Goal: Task Accomplishment & Management: Use online tool/utility

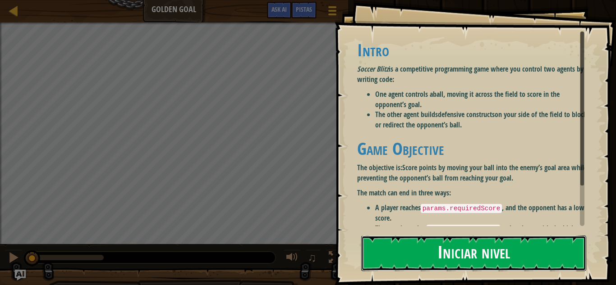
click at [456, 256] on button "Iniciar nivel" at bounding box center [473, 254] width 225 height 36
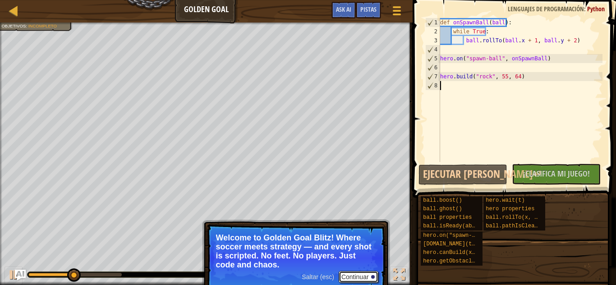
click at [357, 276] on button "Continuar" at bounding box center [359, 277] width 40 height 12
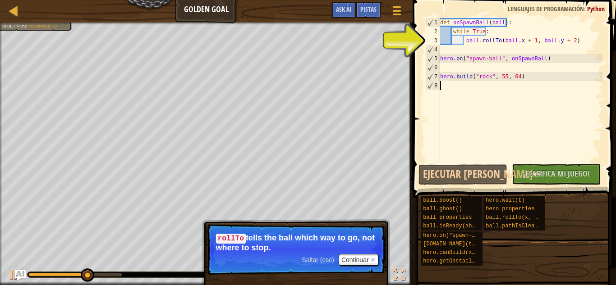
click at [450, 138] on div "def onSpawnBall ( ball ) : while True : ball . rollTo ( ball . x + 1 , ball . y…" at bounding box center [520, 99] width 164 height 162
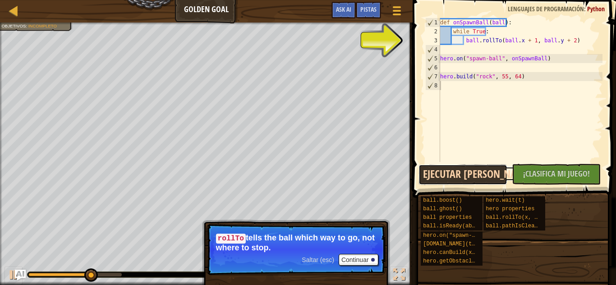
click at [483, 172] on button "Ejecutar [PERSON_NAME]↵" at bounding box center [462, 175] width 89 height 21
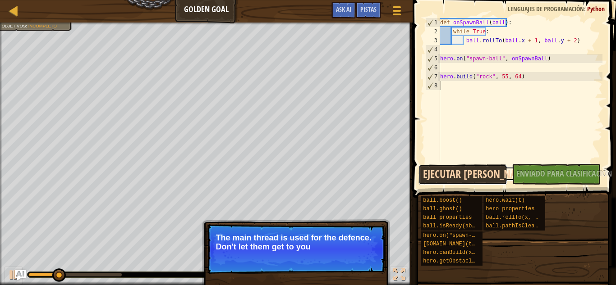
click at [483, 172] on button "Ejecutar [PERSON_NAME]↵" at bounding box center [462, 175] width 89 height 21
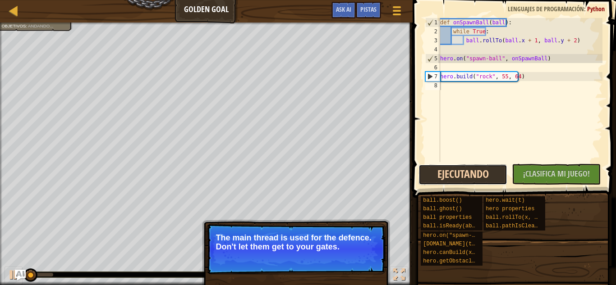
click at [483, 172] on button "Ejecutando" at bounding box center [462, 175] width 89 height 21
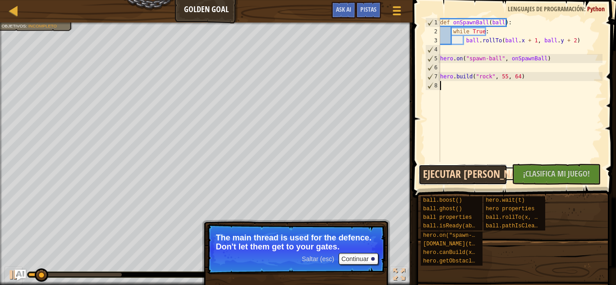
click at [483, 172] on button "Ejecutar [PERSON_NAME]↵" at bounding box center [462, 175] width 89 height 21
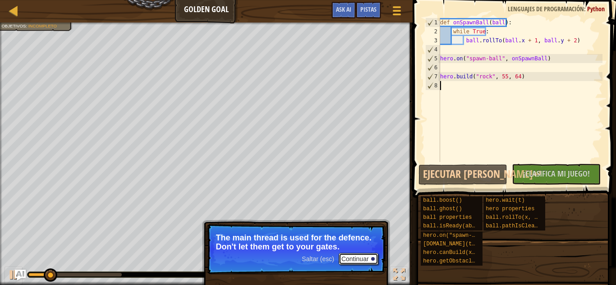
click at [353, 258] on button "Continuar" at bounding box center [359, 259] width 40 height 12
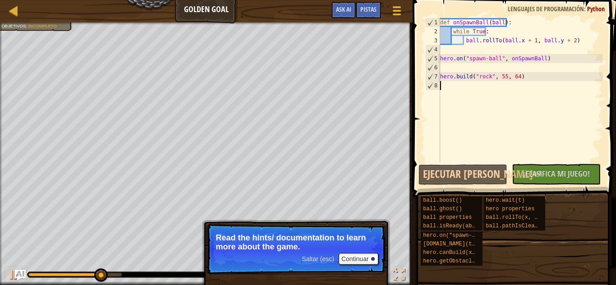
drag, startPoint x: 503, startPoint y: 103, endPoint x: 453, endPoint y: 96, distance: 50.6
click at [453, 96] on div "def onSpawnBall ( ball ) : while True : ball . rollTo ( ball . x + 1 , ball . y…" at bounding box center [520, 99] width 164 height 162
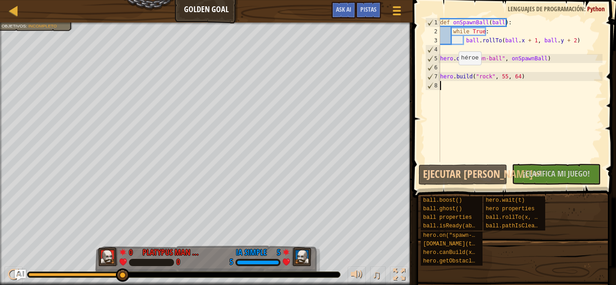
click at [33, 24] on div at bounding box center [206, 24] width 413 height 2
drag, startPoint x: 24, startPoint y: 25, endPoint x: 29, endPoint y: 27, distance: 4.9
click at [25, 27] on li "Gana el equipo rojo." at bounding box center [34, 30] width 66 height 6
click at [38, 31] on span "Gana el equipo rojo." at bounding box center [27, 29] width 39 height 5
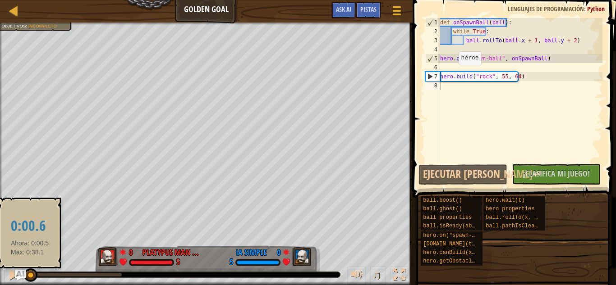
drag, startPoint x: 125, startPoint y: 275, endPoint x: 30, endPoint y: 270, distance: 95.3
click at [30, 270] on div at bounding box center [31, 276] width 14 height 14
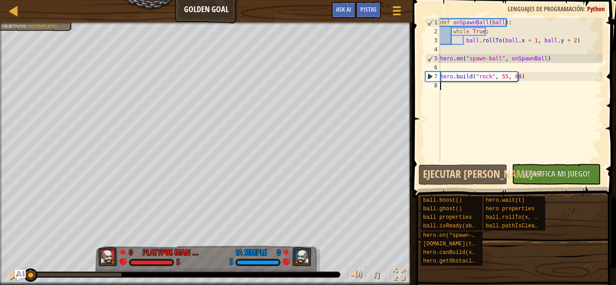
click at [448, 90] on div "def onSpawnBall ( ball ) : while True : ball . rollTo ( ball . x + 1 , ball . y…" at bounding box center [520, 99] width 164 height 162
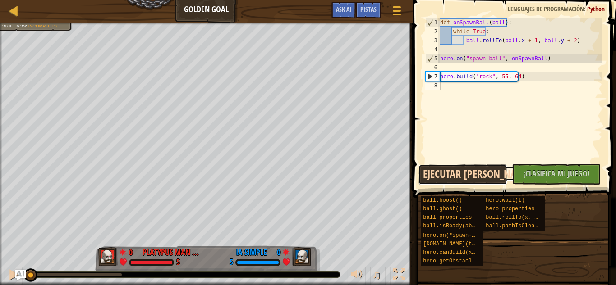
click at [472, 181] on button "Ejecutar [PERSON_NAME]↵" at bounding box center [462, 175] width 89 height 21
click at [472, 181] on button "Ejecutando" at bounding box center [462, 175] width 89 height 21
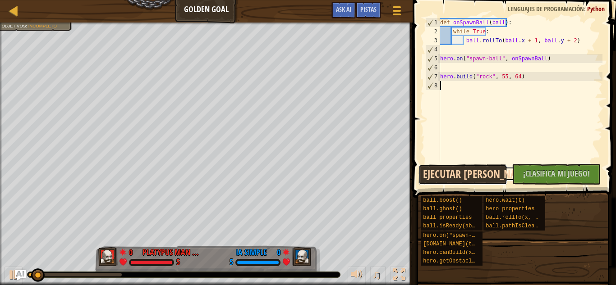
click at [472, 181] on button "Ejecutar [PERSON_NAME]↵" at bounding box center [462, 175] width 89 height 21
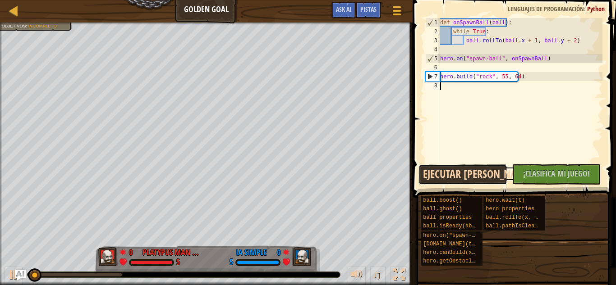
click at [472, 181] on button "Ejecutar [PERSON_NAME]↵" at bounding box center [462, 175] width 89 height 21
click at [472, 181] on button "Ejecutando" at bounding box center [462, 175] width 89 height 21
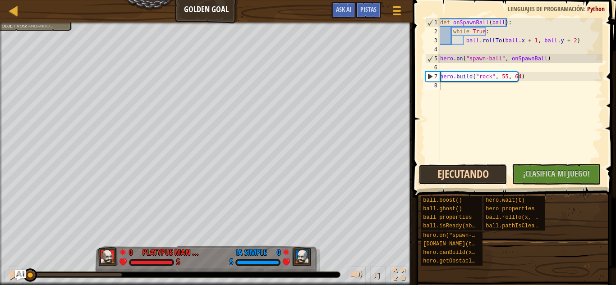
click at [472, 181] on button "Ejecutando" at bounding box center [462, 175] width 89 height 21
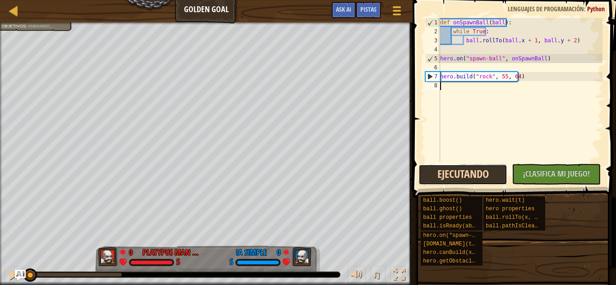
click at [472, 181] on button "Ejecutando" at bounding box center [462, 175] width 89 height 21
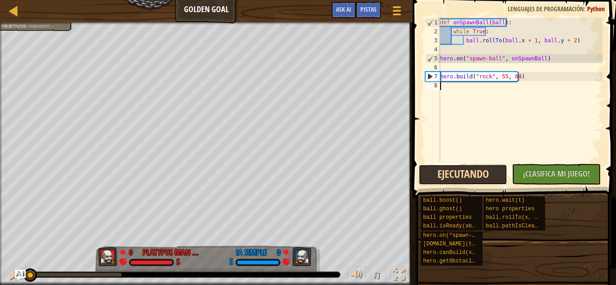
click at [472, 181] on button "Ejecutando" at bounding box center [462, 175] width 89 height 21
click at [473, 166] on button "Ejecutar [PERSON_NAME]↵" at bounding box center [462, 175] width 89 height 21
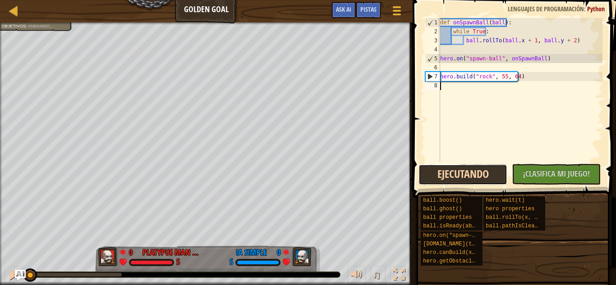
click at [473, 166] on button "Ejecutando" at bounding box center [462, 175] width 89 height 21
drag, startPoint x: 473, startPoint y: 166, endPoint x: 441, endPoint y: 179, distance: 34.6
click at [445, 179] on button "Ejecutando" at bounding box center [462, 175] width 89 height 21
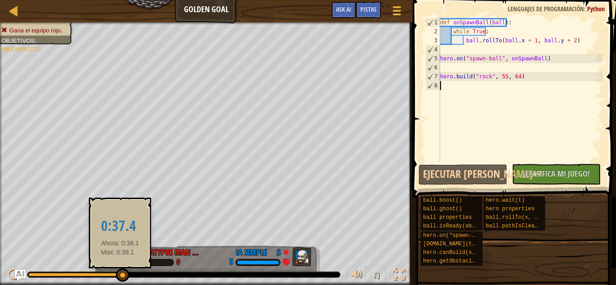
drag, startPoint x: 29, startPoint y: 274, endPoint x: 120, endPoint y: 276, distance: 91.1
click at [120, 276] on div at bounding box center [123, 276] width 14 height 14
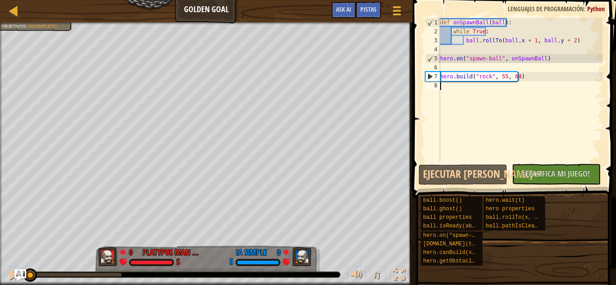
drag, startPoint x: 120, startPoint y: 276, endPoint x: 19, endPoint y: 271, distance: 100.7
click at [19, 271] on div "[PERSON_NAME] Golden Goal Menú del Juego Listo Pistas Ask AI 1 הההההההההההההההה…" at bounding box center [308, 142] width 616 height 285
click at [6, 239] on div "Gana el equipo rojo. Objetivos : Incompleto 0 platypus man [PERSON_NAME] b 5 0 …" at bounding box center [308, 154] width 616 height 263
drag, startPoint x: 35, startPoint y: 274, endPoint x: 18, endPoint y: 274, distance: 17.6
click at [18, 274] on div "[PERSON_NAME] Golden Goal Menú del Juego Listo Pistas Ask AI 1 הההההההההההההההה…" at bounding box center [308, 142] width 616 height 285
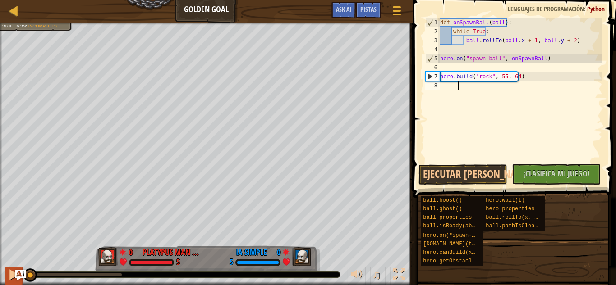
drag, startPoint x: 35, startPoint y: 276, endPoint x: 11, endPoint y: 271, distance: 24.1
click at [11, 271] on div "♫" at bounding box center [206, 272] width 413 height 27
click at [11, 271] on div at bounding box center [14, 275] width 12 height 12
click at [501, 78] on div "def onSpawnBall ( ball ) : while True : ball . rollTo ( ball . x + 1 , ball . y…" at bounding box center [520, 99] width 164 height 162
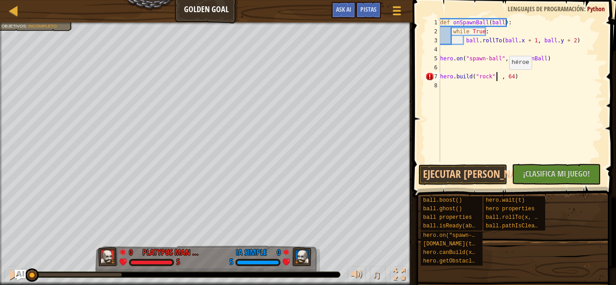
scroll to position [4, 5]
type textarea "[DOMAIN_NAME]("rock", 34, 64)"
click at [472, 91] on div "def onSpawnBall ( ball ) : while True : ball . rollTo ( ball . x + 1 , ball . y…" at bounding box center [520, 99] width 164 height 162
click at [443, 86] on div "def onSpawnBall ( ball ) : while True : ball . rollTo ( ball . x + 1 , ball . y…" at bounding box center [520, 99] width 164 height 162
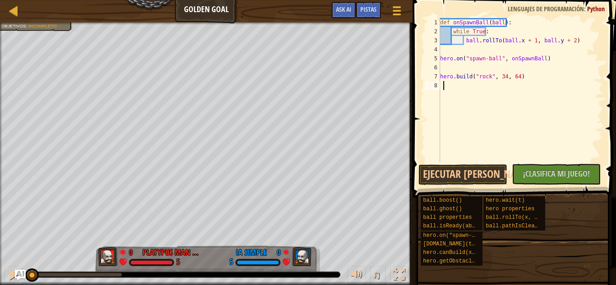
click at [443, 86] on div "def onSpawnBall ( ball ) : while True : ball . rollTo ( ball . x + 1 , ball . y…" at bounding box center [520, 99] width 164 height 162
click at [440, 86] on div "8" at bounding box center [432, 85] width 15 height 9
drag, startPoint x: 440, startPoint y: 86, endPoint x: 513, endPoint y: 88, distance: 73.1
click at [513, 88] on div "1 2 3 4 5 6 7 8 def onSpawnBall ( ball ) : while True : ball . rollTo ( ball . …" at bounding box center [512, 90] width 179 height 144
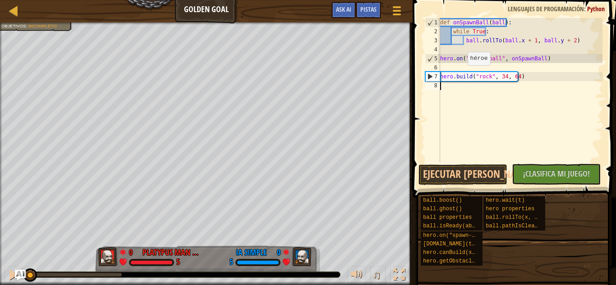
drag, startPoint x: 30, startPoint y: 275, endPoint x: 0, endPoint y: 277, distance: 30.3
click at [458, 166] on button "Ejecutar [PERSON_NAME]↵" at bounding box center [462, 175] width 89 height 21
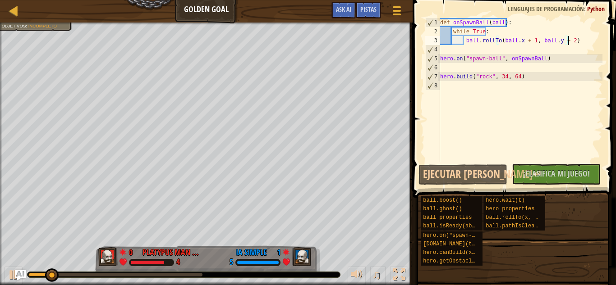
click at [570, 43] on div "def onSpawnBall ( ball ) : while True : ball . rollTo ( ball . x + 1 , ball . y…" at bounding box center [520, 99] width 164 height 162
click at [522, 80] on div "def onSpawnBall ( ball ) : while True : ball . rollTo ( ball . x + 1 , ball . y…" at bounding box center [520, 99] width 164 height 162
type textarea "[DOMAIN_NAME]("rock", 34, 64)"
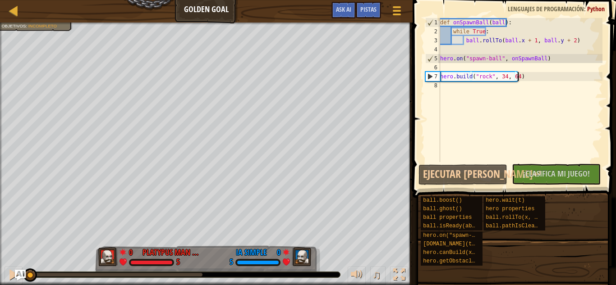
click at [17, 256] on div "Gana el equipo rojo. Objetivos : Incompleto 0 platypus man [PERSON_NAME] b 5 0 …" at bounding box center [308, 154] width 616 height 263
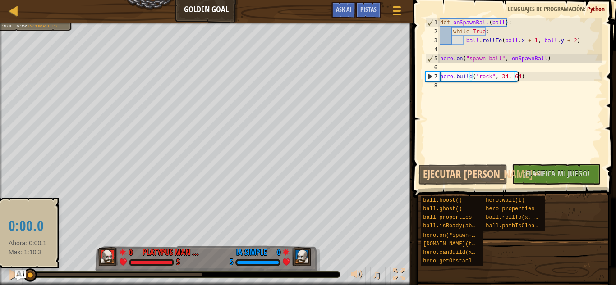
drag, startPoint x: 34, startPoint y: 269, endPoint x: 28, endPoint y: 271, distance: 7.0
click at [28, 271] on div at bounding box center [30, 276] width 14 height 14
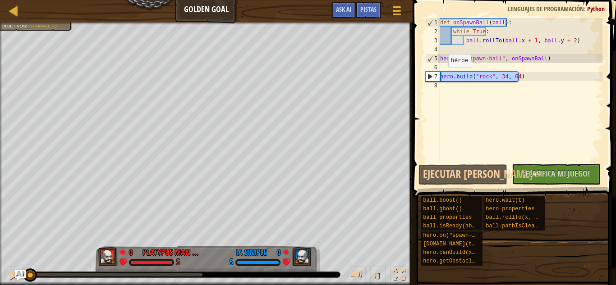
drag, startPoint x: 519, startPoint y: 77, endPoint x: 436, endPoint y: 77, distance: 83.0
click at [436, 77] on div "[DOMAIN_NAME]("rock", 34, 64) 1 2 3 4 5 6 7 8 def onSpawnBall ( ball ) : while …" at bounding box center [512, 90] width 179 height 144
click at [446, 90] on div "def onSpawnBall ( ball ) : while True : ball . rollTo ( ball . x + 1 , ball . y…" at bounding box center [520, 99] width 164 height 162
paste textarea "[DOMAIN_NAME]("rock", 34, 64)"
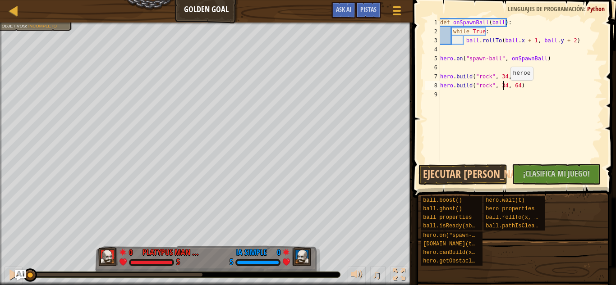
click at [503, 89] on div "def onSpawnBall ( ball ) : while True : ball . rollTo ( ball . x + 1 , ball . y…" at bounding box center [520, 99] width 164 height 162
click at [514, 86] on div "def onSpawnBall ( ball ) : while True : ball . rollTo ( ball . x + 1 , ball . y…" at bounding box center [520, 99] width 164 height 162
click at [525, 42] on div "def onSpawnBall ( ball ) : while True : ball . rollTo ( ball . x + 1 , ball . y…" at bounding box center [520, 99] width 164 height 162
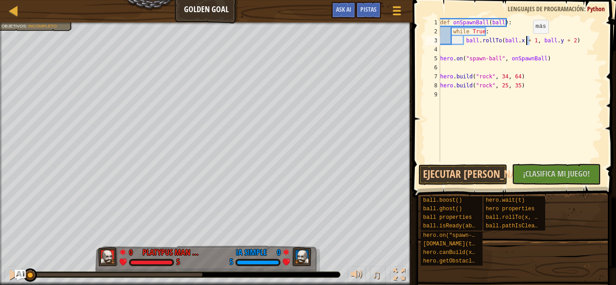
scroll to position [4, 7]
click at [562, 41] on div "def onSpawnBall ( ball ) : while True : ball . rollTo ( ball . x + 2 , ball . y…" at bounding box center [520, 99] width 164 height 162
click at [554, 78] on div "def onSpawnBall ( ball ) : while True : ball . rollTo ( ball . x + 2 , ball . y…" at bounding box center [520, 99] width 164 height 162
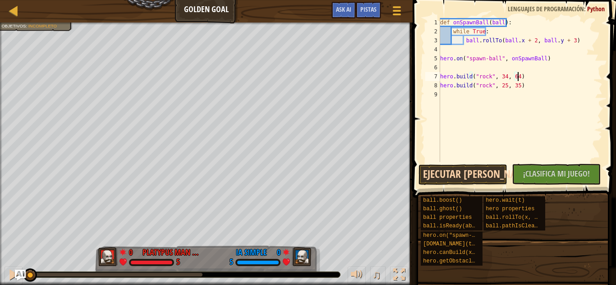
type textarea "[DOMAIN_NAME]("rock", 34, 64)"
click at [470, 175] on button "Ejecutar [PERSON_NAME]↵" at bounding box center [462, 175] width 89 height 21
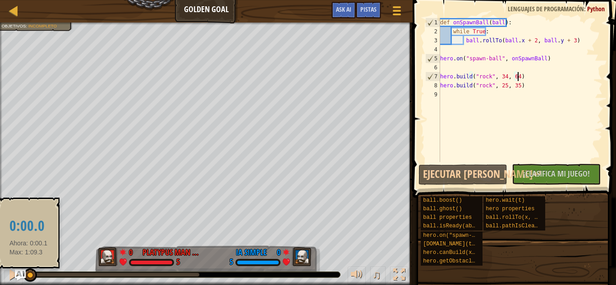
drag, startPoint x: 72, startPoint y: 273, endPoint x: 28, endPoint y: 271, distance: 43.3
click at [28, 271] on div at bounding box center [30, 276] width 14 height 14
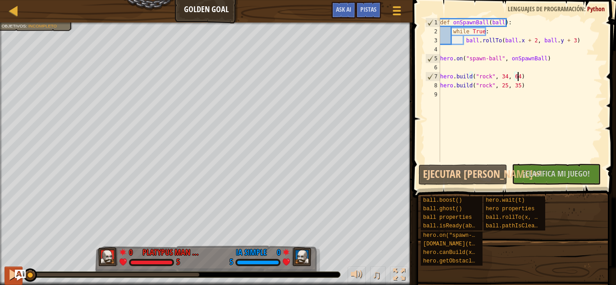
drag, startPoint x: 29, startPoint y: 275, endPoint x: 6, endPoint y: 273, distance: 23.0
click at [6, 273] on div "♫" at bounding box center [206, 272] width 413 height 27
click at [459, 98] on div "def onSpawnBall ( ball ) : while True : ball . rollTo ( ball . x + 2 , ball . y…" at bounding box center [520, 99] width 164 height 162
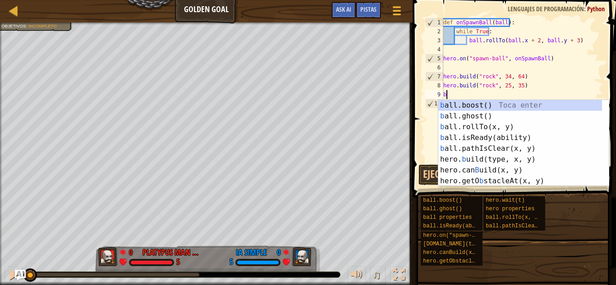
type textarea "bu"
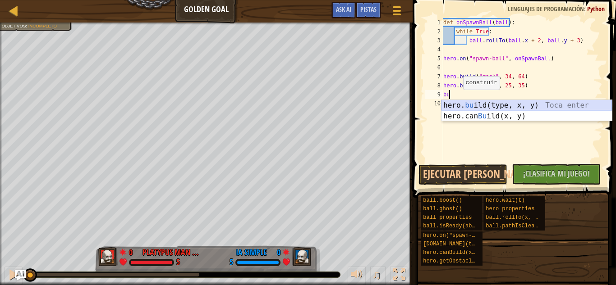
click at [505, 101] on div "hero. bu ild(type, x, y) Toca enter hero.can Bu ild(x, y) Toca enter" at bounding box center [526, 121] width 170 height 43
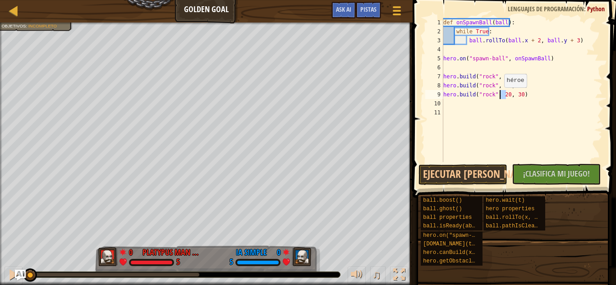
drag, startPoint x: 506, startPoint y: 96, endPoint x: 500, endPoint y: 96, distance: 6.3
click at [500, 96] on div "def onSpawnBall ( ball ) : while True : ball . rollTo ( ball . x + 2 , ball . y…" at bounding box center [521, 99] width 161 height 162
click at [517, 99] on div "def onSpawnBall ( ball ) : while True : ball . rollTo ( ball . x + 2 , ball . y…" at bounding box center [521, 99] width 161 height 162
drag, startPoint x: 512, startPoint y: 96, endPoint x: 518, endPoint y: 99, distance: 6.5
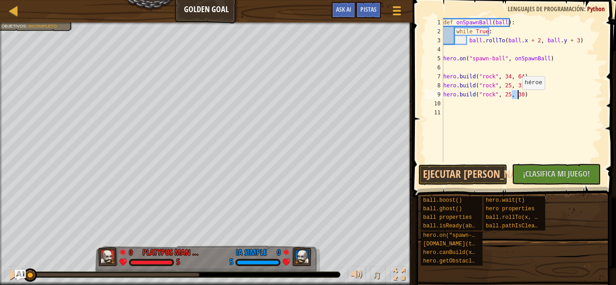
click at [518, 99] on div "def onSpawnBall ( ball ) : while True : ball . rollTo ( ball . x + 2 , ball . y…" at bounding box center [521, 99] width 161 height 162
click at [488, 169] on button "Ejecutar [PERSON_NAME]↵" at bounding box center [462, 175] width 89 height 21
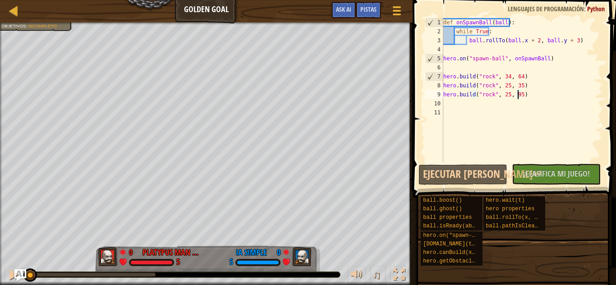
drag, startPoint x: 50, startPoint y: 276, endPoint x: 23, endPoint y: 279, distance: 26.2
click at [23, 279] on div "[PERSON_NAME] Golden Goal Menú del Juego Listo Pistas Ask AI 1 הההההההההההההההה…" at bounding box center [308, 142] width 616 height 285
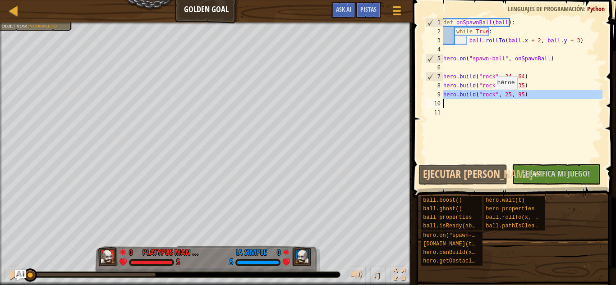
drag, startPoint x: 443, startPoint y: 95, endPoint x: 504, endPoint y: 97, distance: 60.9
click at [502, 97] on div "[DOMAIN_NAME]("rock", 25, 95) 1 2 3 4 5 6 7 8 9 10 11 def onSpawnBall ( ball ) …" at bounding box center [512, 90] width 179 height 144
type textarea "[DOMAIN_NAME]("rock", 25, 95)"
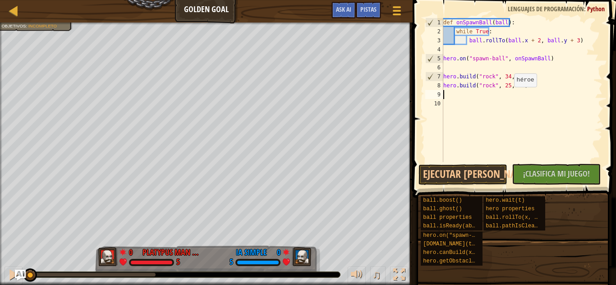
scroll to position [4, 0]
click at [444, 71] on div "def onSpawnBall ( ball ) : while True : ball . rollTo ( ball . x + 2 , ball . y…" at bounding box center [521, 99] width 161 height 162
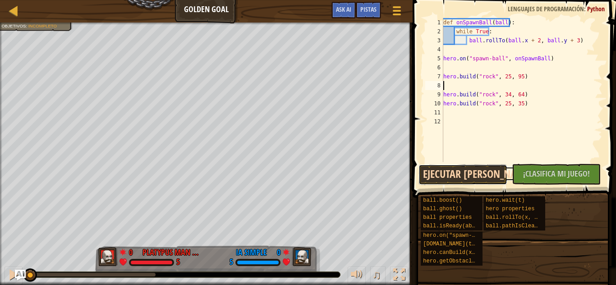
click at [459, 172] on button "Ejecutar [PERSON_NAME]↵" at bounding box center [462, 175] width 89 height 21
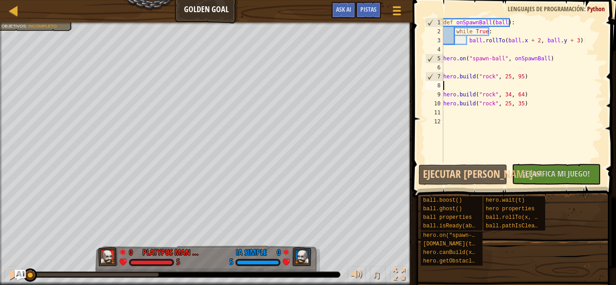
drag, startPoint x: 68, startPoint y: 277, endPoint x: 27, endPoint y: 275, distance: 41.5
click at [25, 275] on div "[PERSON_NAME] Golden Goal Menú del Juego Listo Pistas Ask AI 1 הההההההההההההההה…" at bounding box center [308, 142] width 616 height 285
click at [448, 114] on div "def onSpawnBall ( ball ) : while True : ball . rollTo ( ball . x + 2 , ball . y…" at bounding box center [521, 99] width 161 height 162
type textarea "b"
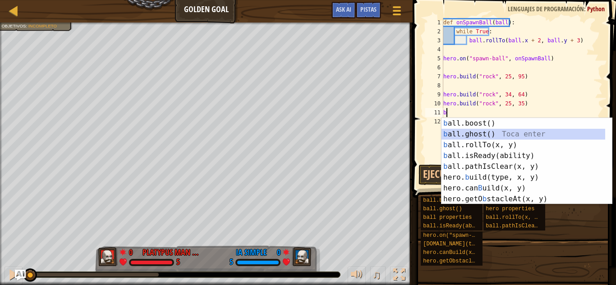
click at [482, 137] on div "b all.boost() Toca enter b all.ghost() Toca enter b all.rollTo(x, y) Toca enter…" at bounding box center [523, 172] width 164 height 108
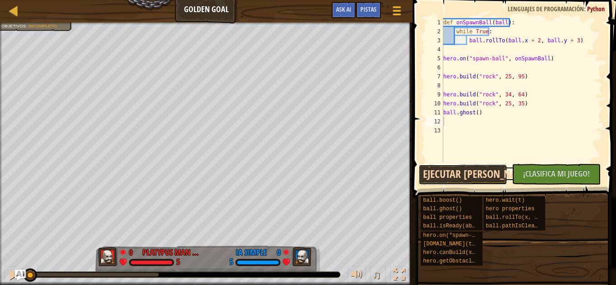
click at [478, 180] on button "Ejecutar [PERSON_NAME]↵" at bounding box center [462, 175] width 89 height 21
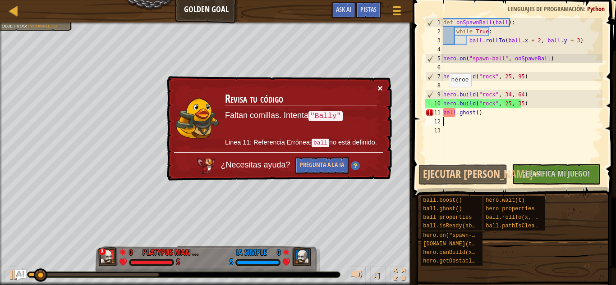
click at [381, 86] on button "×" at bounding box center [379, 87] width 5 height 9
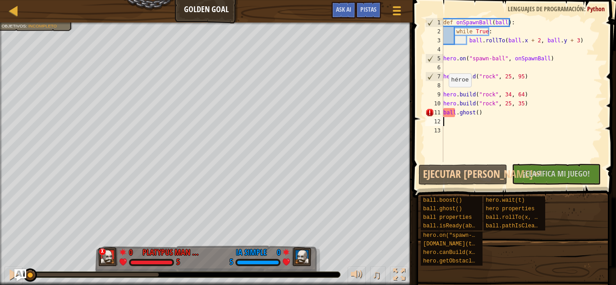
drag, startPoint x: 64, startPoint y: 278, endPoint x: 21, endPoint y: 276, distance: 43.8
click at [21, 276] on div "[PERSON_NAME] Golden Goal Menú del Juego Listo Pistas Ask AI 1 הההההההההההההההה…" at bounding box center [308, 142] width 616 height 285
drag, startPoint x: 31, startPoint y: 281, endPoint x: 0, endPoint y: 301, distance: 36.3
click at [0, 0] on html "[PERSON_NAME] Golden Goal Menú del Juego Listo Pistas Ask AI 1 הההההההההההההההה…" at bounding box center [308, 0] width 616 height 0
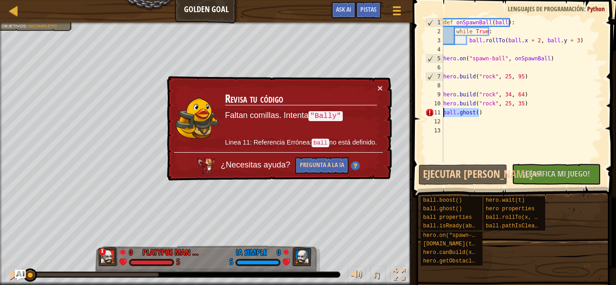
drag, startPoint x: 501, startPoint y: 110, endPoint x: 440, endPoint y: 112, distance: 61.4
click at [440, 112] on div "1 2 3 4 5 6 7 8 9 10 11 12 13 def onSpawnBall ( ball ) : while True : ball . ro…" at bounding box center [512, 90] width 179 height 144
type textarea "ball.ghost()"
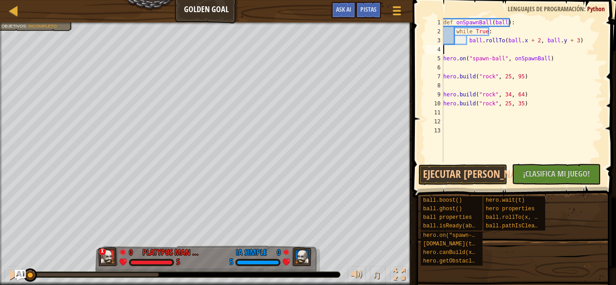
click at [478, 51] on div "def onSpawnBall ( ball ) : while True : ball . rollTo ( ball . x + 2 , ball . y…" at bounding box center [521, 99] width 161 height 162
click at [473, 49] on div "def onSpawnBall ( ball ) : while True : ball . rollTo ( ball . x + 2 , ball . y…" at bounding box center [521, 99] width 161 height 162
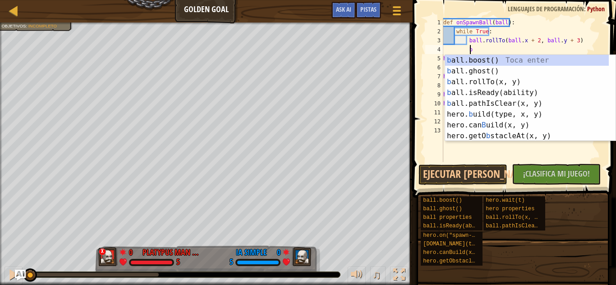
scroll to position [4, 2]
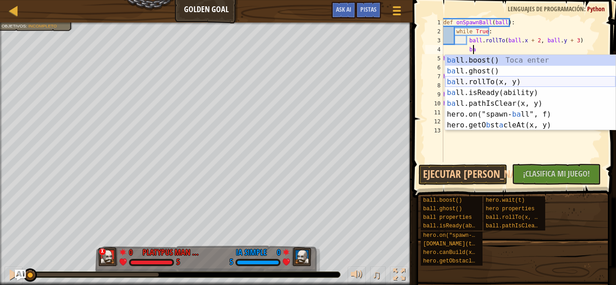
click at [478, 80] on div "ba ll.boost() Toca enter ba ll.ghost() Toca enter ba ll.rollTo(x, y) Toca enter…" at bounding box center [530, 103] width 170 height 97
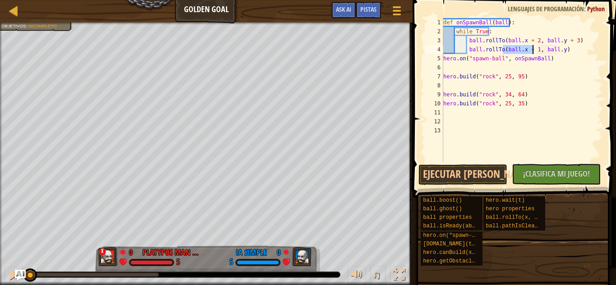
click at [514, 54] on div "def onSpawnBall ( ball ) : while True : ball . rollTo ( ball . x + 2 , ball . y…" at bounding box center [521, 90] width 161 height 144
click at [501, 50] on div "def onSpawnBall ( ball ) : while True : ball . rollTo ( ball . x + 2 , ball . y…" at bounding box center [521, 99] width 161 height 162
drag, startPoint x: 502, startPoint y: 51, endPoint x: 514, endPoint y: 52, distance: 12.8
click at [514, 52] on div "def onSpawnBall ( ball ) : while True : ball . rollTo ( ball . x + 2 , ball . y…" at bounding box center [521, 99] width 161 height 162
drag, startPoint x: 556, startPoint y: 51, endPoint x: 504, endPoint y: 48, distance: 52.8
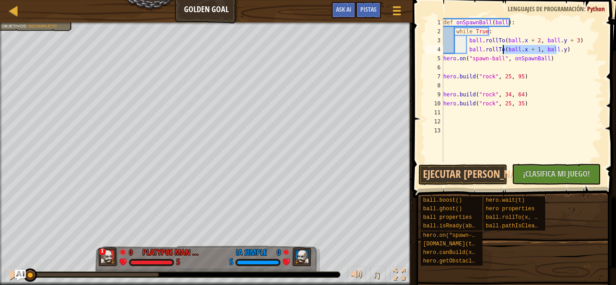
click at [504, 48] on div "def onSpawnBall ( ball ) : while True : ball . rollTo ( ball . x + 2 , ball . y…" at bounding box center [521, 99] width 161 height 162
click at [472, 170] on button "Ejecutar [PERSON_NAME]↵" at bounding box center [462, 175] width 89 height 21
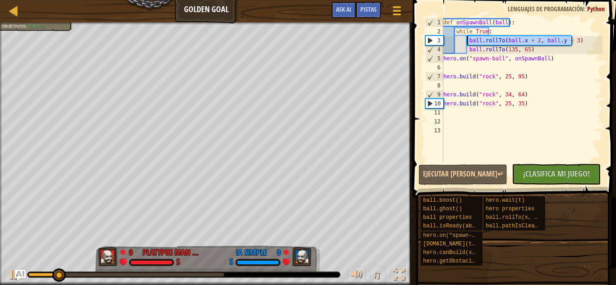
drag, startPoint x: 574, startPoint y: 41, endPoint x: 467, endPoint y: 41, distance: 106.4
click at [467, 41] on div "def onSpawnBall ( ball ) : while True : ball . rollTo ( ball . x + 2 , ball . y…" at bounding box center [521, 99] width 161 height 162
click at [467, 41] on div "def onSpawnBall ( ball ) : while True : ball . rollTo ( ball . x + 2 , ball . y…" at bounding box center [521, 90] width 161 height 144
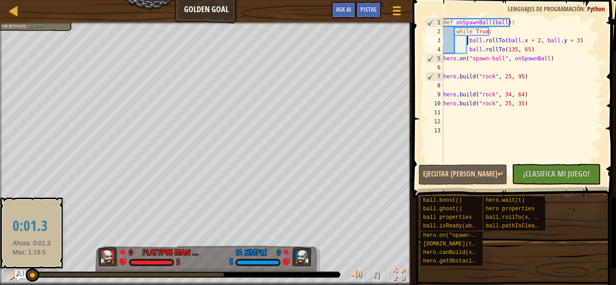
drag, startPoint x: 63, startPoint y: 278, endPoint x: 32, endPoint y: 276, distance: 31.6
click at [32, 276] on div at bounding box center [33, 276] width 14 height 14
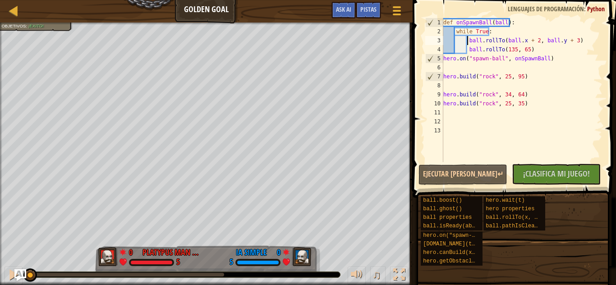
drag, startPoint x: 33, startPoint y: 276, endPoint x: 22, endPoint y: 276, distance: 11.3
click at [22, 276] on div "[PERSON_NAME] Golden Goal Menú del Juego Listo Pistas Ask AI 1 הההההההההההההההה…" at bounding box center [308, 142] width 616 height 285
click at [532, 46] on div "def onSpawnBall ( ball ) : while True : ball . rollTo ( ball . x + 2 , ball . y…" at bounding box center [521, 99] width 161 height 162
click at [532, 42] on div "def onSpawnBall ( ball ) : while True : ball . rollTo ( ball . x + 2 , ball . y…" at bounding box center [521, 99] width 161 height 162
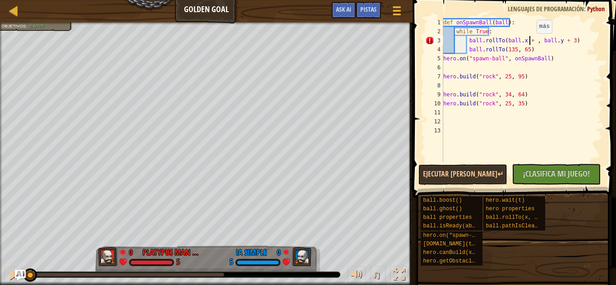
scroll to position [4, 7]
click at [567, 41] on div "def onSpawnBall ( ball ) : while True : ball . rollTo ( ball . x + 1 , ball . y…" at bounding box center [521, 99] width 161 height 162
type textarea "ball.rollTo(ball.x + 1, ball.y + 2)"
click at [457, 179] on button "Ejecutar [PERSON_NAME]↵" at bounding box center [462, 175] width 89 height 21
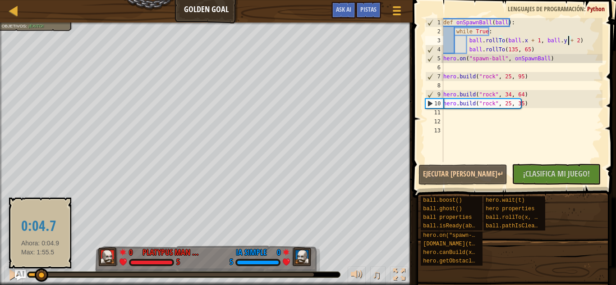
drag, startPoint x: 69, startPoint y: 275, endPoint x: 40, endPoint y: 275, distance: 28.9
click at [40, 275] on div at bounding box center [42, 276] width 14 height 14
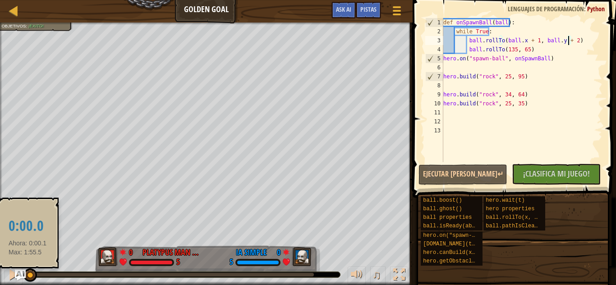
drag, startPoint x: 40, startPoint y: 275, endPoint x: 28, endPoint y: 274, distance: 12.7
click at [28, 274] on div at bounding box center [30, 276] width 14 height 14
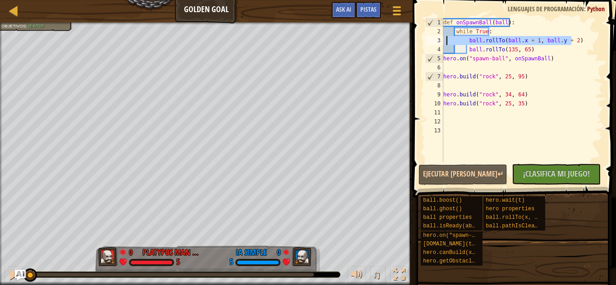
drag, startPoint x: 574, startPoint y: 41, endPoint x: 445, endPoint y: 43, distance: 129.0
click at [445, 43] on div "def onSpawnBall ( ball ) : while True : ball . rollTo ( ball . x + 1 , ball . y…" at bounding box center [521, 99] width 161 height 162
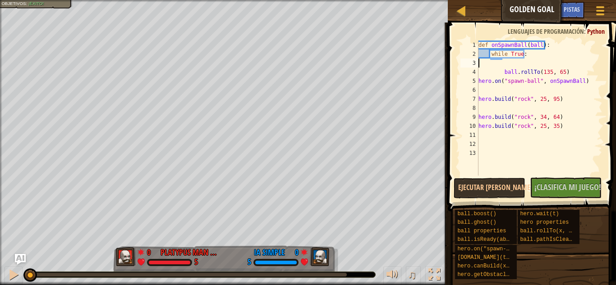
type textarea "while True:"
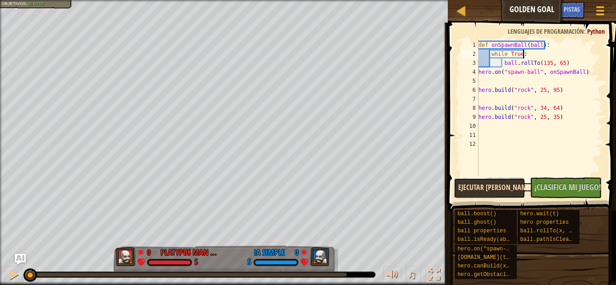
click at [494, 192] on button "Ejecutar [PERSON_NAME]↵" at bounding box center [490, 188] width 72 height 21
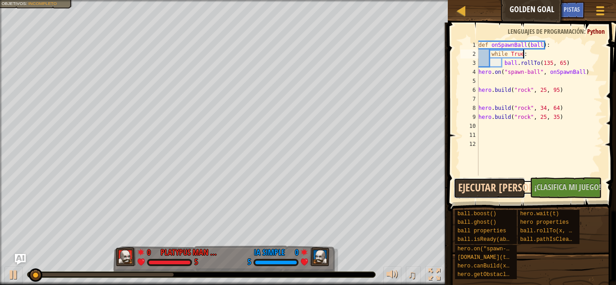
click at [494, 192] on button "Ejecutar [PERSON_NAME]↵" at bounding box center [490, 188] width 72 height 21
click at [493, 192] on button "Ejecutar [PERSON_NAME]↵" at bounding box center [490, 188] width 72 height 21
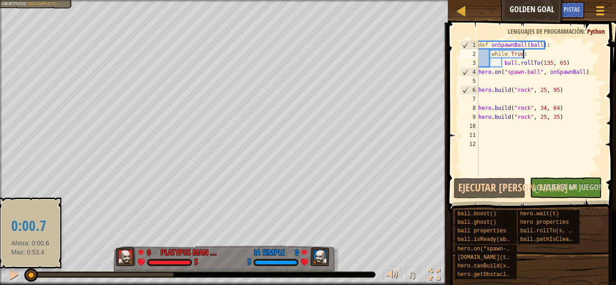
drag, startPoint x: 45, startPoint y: 275, endPoint x: 30, endPoint y: 273, distance: 14.5
click at [30, 273] on div at bounding box center [31, 276] width 14 height 14
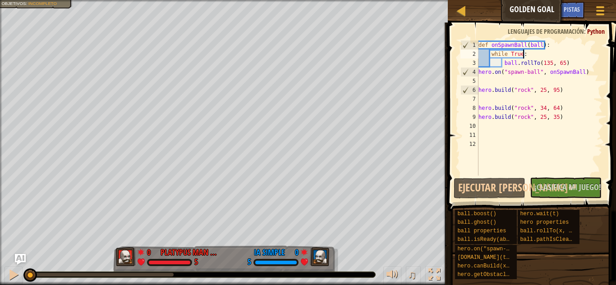
drag, startPoint x: 30, startPoint y: 272, endPoint x: 2, endPoint y: 274, distance: 27.5
click at [3, 274] on div "♫" at bounding box center [224, 272] width 448 height 27
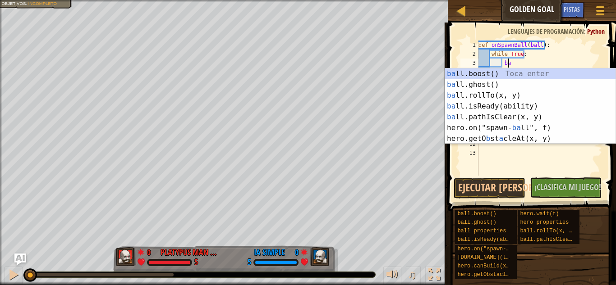
scroll to position [4, 2]
click at [510, 91] on div "ba ll.boost() Toca enter ba ll.ghost() Toca enter ba ll.rollTo(x, y) Toca enter…" at bounding box center [530, 117] width 170 height 97
type textarea "ball.rollTo(ball.x + 1, ball.y)"
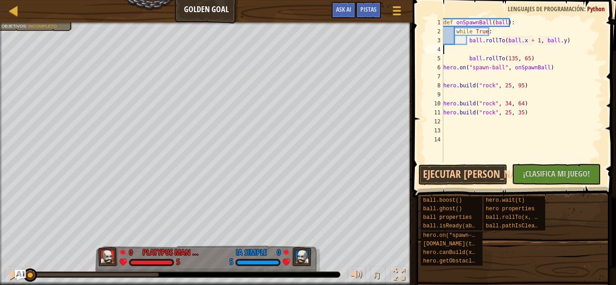
scroll to position [4, 0]
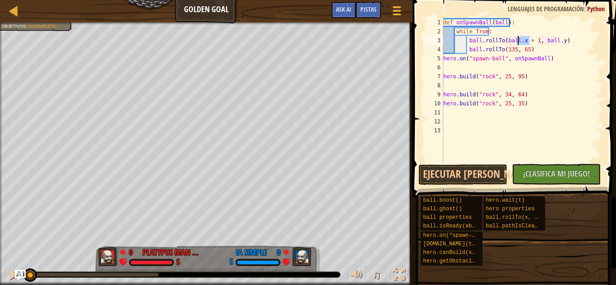
click at [524, 42] on div "def onSpawnBall ( ball ) : while True : ball . rollTo ( ball . x + 1 , ball . y…" at bounding box center [521, 99] width 161 height 162
drag, startPoint x: 533, startPoint y: 42, endPoint x: 503, endPoint y: 43, distance: 29.8
click at [503, 43] on div "def onSpawnBall ( ball ) : while True : ball . rollTo ( ball . x + 1 , ball . y…" at bounding box center [521, 99] width 161 height 162
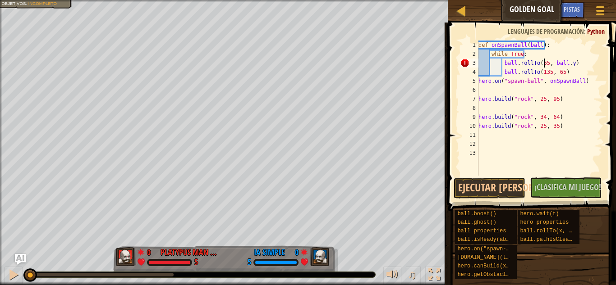
scroll to position [4, 6]
click at [549, 65] on div "def onSpawnBall ( ball ) : while True : ball . rollTo ( 65 , ball . y ) ball . …" at bounding box center [540, 117] width 126 height 153
drag, startPoint x: 550, startPoint y: 62, endPoint x: 567, endPoint y: 62, distance: 17.1
click at [567, 62] on div "def onSpawnBall ( ball ) : while True : ball . rollTo ( 65 , ball . y ) ball . …" at bounding box center [540, 117] width 126 height 153
type textarea "ball.rollTo(65, 95)"
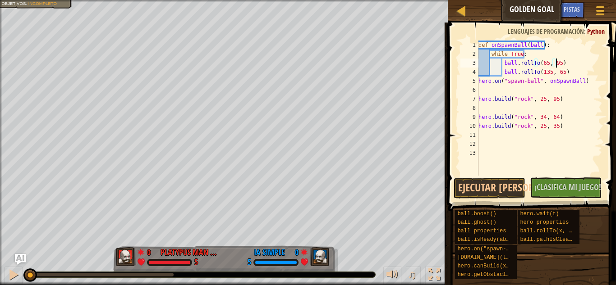
scroll to position [4, 6]
click at [534, 169] on div "def onSpawnBall ( ball ) : while True : ball . rollTo ( 65 , 95 ) ball . rollTo…" at bounding box center [540, 117] width 126 height 153
click at [567, 73] on div "def onSpawnBall ( ball ) : while True : ball . rollTo ( 65 , 95 ) ball . rollTo…" at bounding box center [540, 117] width 126 height 153
type textarea "ball.rollTo(135, 65)"
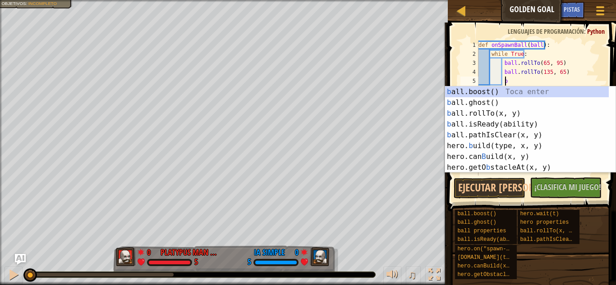
scroll to position [4, 2]
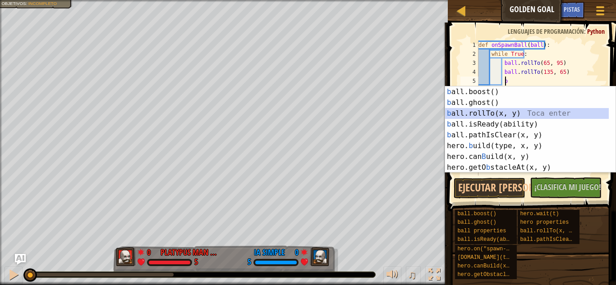
click at [493, 115] on div "b all.boost() Toca enter b all.ghost() Toca enter b all.rollTo(x, y) Toca enter…" at bounding box center [527, 141] width 164 height 108
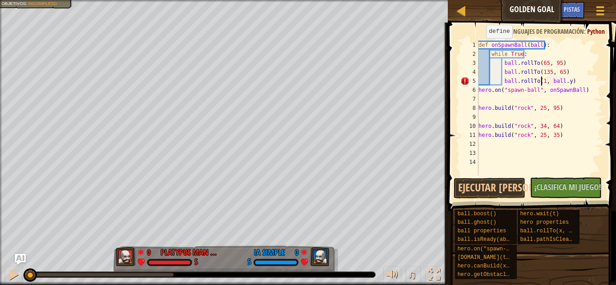
scroll to position [4, 6]
drag, startPoint x: 553, startPoint y: 85, endPoint x: 571, endPoint y: 85, distance: 18.5
click at [571, 85] on div "def onSpawnBall ( ball ) : while True : ball . rollTo ( 65 , 95 ) ball . rollTo…" at bounding box center [540, 117] width 126 height 153
click at [507, 191] on button "Ejecutar [PERSON_NAME]↵" at bounding box center [490, 188] width 72 height 21
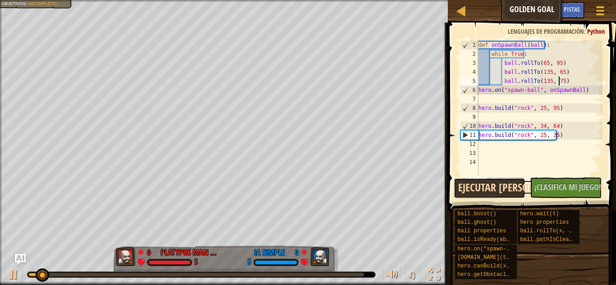
click at [507, 191] on button "Ejecutar [PERSON_NAME]↵" at bounding box center [490, 188] width 72 height 21
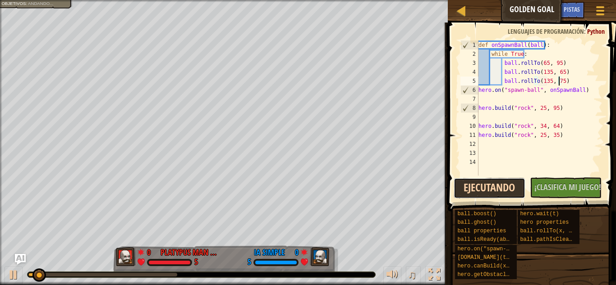
click at [507, 191] on button "Ejecutando" at bounding box center [490, 188] width 72 height 21
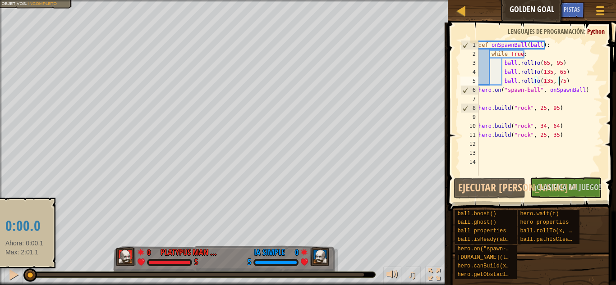
drag, startPoint x: 41, startPoint y: 276, endPoint x: 24, endPoint y: 276, distance: 16.7
click at [24, 276] on div at bounding box center [30, 276] width 14 height 14
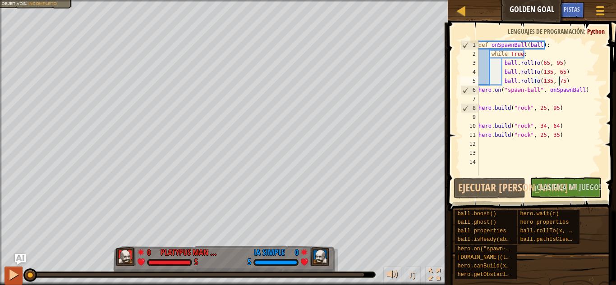
drag, startPoint x: 53, startPoint y: 274, endPoint x: 14, endPoint y: 270, distance: 38.5
click at [14, 270] on div "♫" at bounding box center [224, 272] width 448 height 27
drag, startPoint x: 28, startPoint y: 276, endPoint x: 5, endPoint y: 267, distance: 23.9
click at [5, 267] on div "♫" at bounding box center [224, 272] width 448 height 27
drag, startPoint x: 31, startPoint y: 274, endPoint x: 0, endPoint y: 277, distance: 31.2
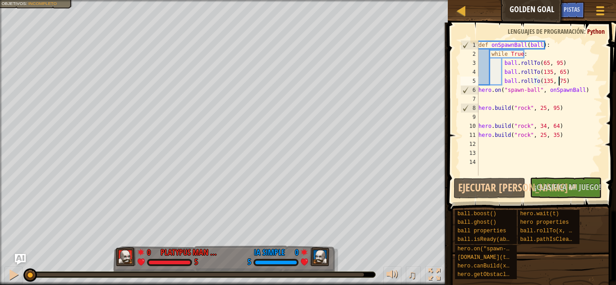
click at [0, 277] on div "♫" at bounding box center [224, 272] width 448 height 27
click at [480, 122] on div "def onSpawnBall ( ball ) : while True : ball . rollTo ( 65 , 95 ) ball . rollTo…" at bounding box center [540, 117] width 126 height 153
type textarea "[DOMAIN_NAME]("rock", 34, 64)"
click at [480, 119] on div "def onSpawnBall ( ball ) : while True : ball . rollTo ( 65 , 95 ) ball . rollTo…" at bounding box center [540, 117] width 126 height 153
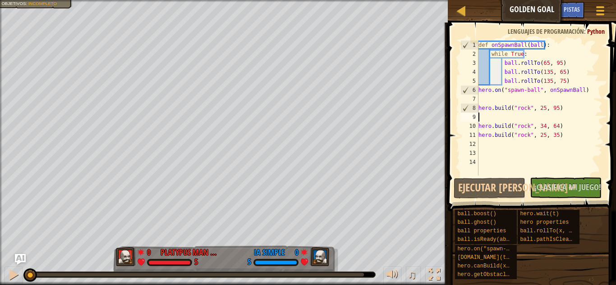
scroll to position [4, 0]
type textarea "h"
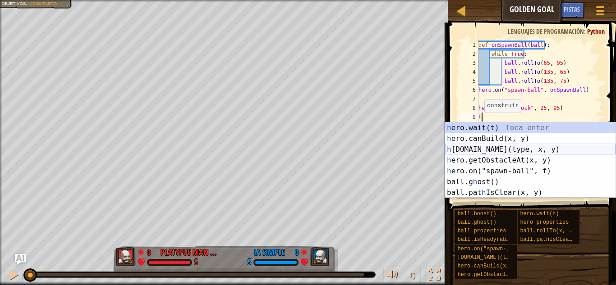
click at [491, 149] on div "h ero.wait(t) Toca enter h ero.canBuild(x, y) Toca enter h [DOMAIN_NAME](type, …" at bounding box center [530, 171] width 170 height 97
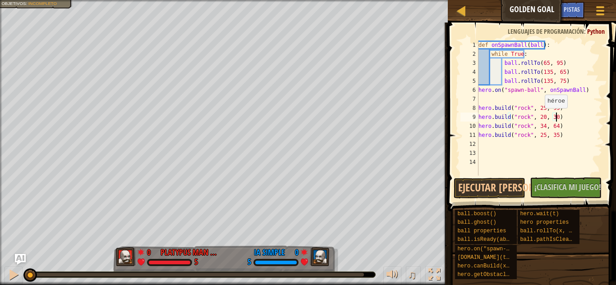
click at [540, 117] on div "def onSpawnBall ( ball ) : while True : ball . rollTo ( 65 , 95 ) ball . rollTo…" at bounding box center [540, 117] width 126 height 153
click at [553, 118] on div "def onSpawnBall ( ball ) : while True : ball . rollTo ( 65 , 95 ) ball . rollTo…" at bounding box center [540, 117] width 126 height 153
drag, startPoint x: 32, startPoint y: 277, endPoint x: 0, endPoint y: 302, distance: 40.9
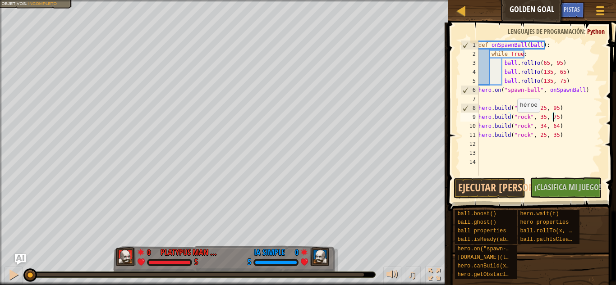
click at [0, 0] on html "[PERSON_NAME] Golden Goal Menú del Juego Listo Pistas Ask AI 1 הההההההההההההההה…" at bounding box center [308, 0] width 616 height 0
type textarea "[DOMAIN_NAME]("rock", 35, 75)"
click at [520, 187] on button "Ejecutar [PERSON_NAME]↵" at bounding box center [490, 188] width 72 height 21
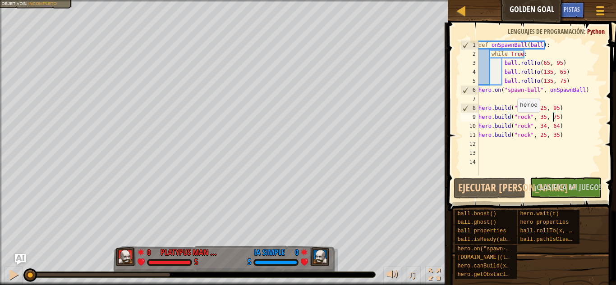
drag, startPoint x: 36, startPoint y: 277, endPoint x: 20, endPoint y: 288, distance: 19.3
click at [20, 0] on html "[PERSON_NAME] Golden Goal Menú del Juego Listo Pistas Ask AI 1 הההההההההההההההה…" at bounding box center [308, 0] width 616 height 0
drag, startPoint x: 37, startPoint y: 271, endPoint x: 9, endPoint y: 268, distance: 27.7
click at [9, 268] on div "♫" at bounding box center [224, 272] width 448 height 27
drag, startPoint x: 564, startPoint y: 115, endPoint x: 479, endPoint y: 114, distance: 84.8
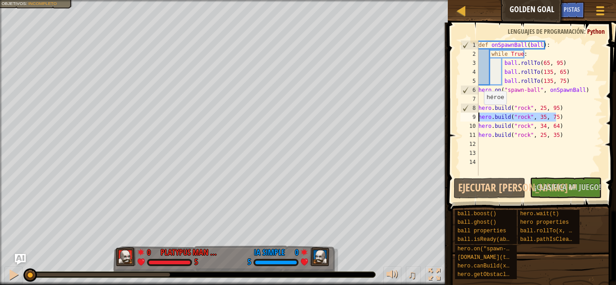
click at [479, 114] on div "def onSpawnBall ( ball ) : while True : ball . rollTo ( 65 , 95 ) ball . rollTo…" at bounding box center [540, 117] width 126 height 153
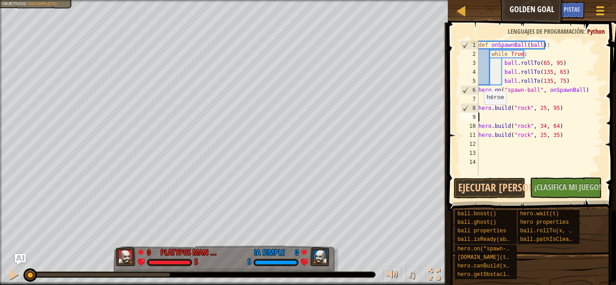
scroll to position [4, 0]
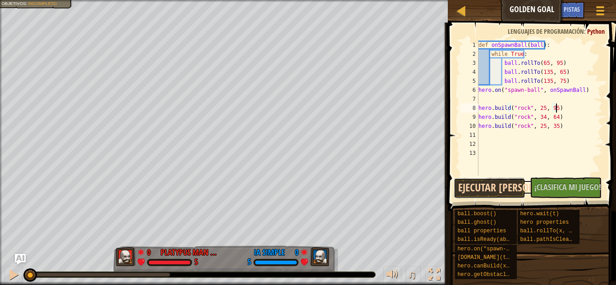
click at [493, 186] on button "Ejecutar [PERSON_NAME]↵" at bounding box center [490, 188] width 72 height 21
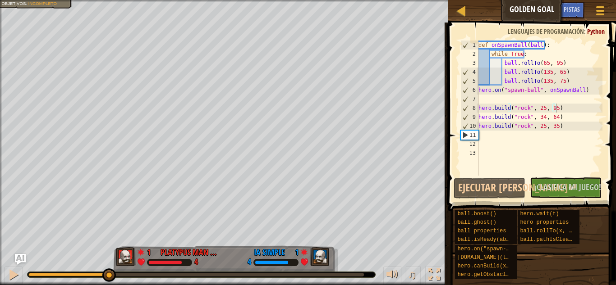
drag, startPoint x: 120, startPoint y: 298, endPoint x: 107, endPoint y: 302, distance: 13.7
click at [107, 0] on html "[PERSON_NAME] Golden Goal Menú del Juego Listo Pistas Ask AI 1 הההההההההההההההה…" at bounding box center [308, 0] width 616 height 0
click at [546, 86] on div "def onSpawnBall ( ball ) : while True : ball . rollTo ( 65 , 95 ) ball . rollTo…" at bounding box center [540, 117] width 126 height 153
click at [545, 80] on div "def onSpawnBall ( ball ) : while True : ball . rollTo ( 65 , 95 ) ball . rollTo…" at bounding box center [540, 117] width 126 height 153
click at [547, 80] on div "def onSpawnBall ( ball ) : while True : ball . rollTo ( 65 , 95 ) ball . rollTo…" at bounding box center [540, 117] width 126 height 153
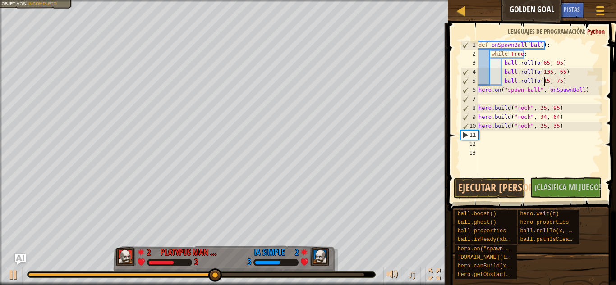
scroll to position [4, 6]
type textarea "ball.rollTo(150, 75)"
click at [477, 186] on button "Ejecutar [PERSON_NAME]↵" at bounding box center [490, 188] width 72 height 21
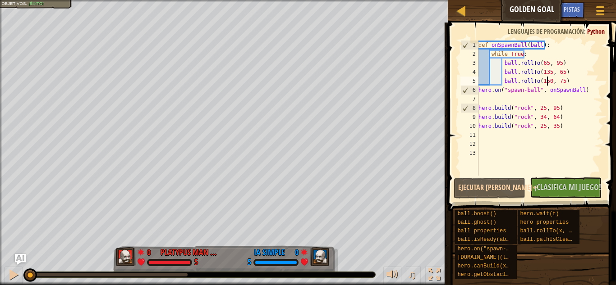
drag, startPoint x: 38, startPoint y: 275, endPoint x: 9, endPoint y: 260, distance: 32.3
click at [9, 260] on div "♫" at bounding box center [224, 272] width 448 height 27
